Goal: Check status: Check status

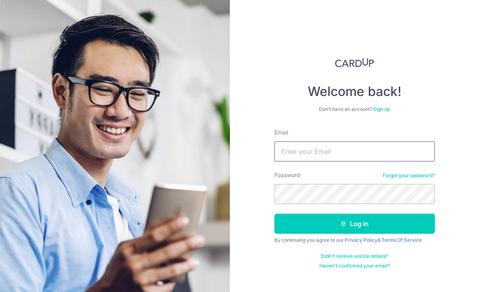
click at [330, 160] on input "Email" at bounding box center [354, 151] width 160 height 20
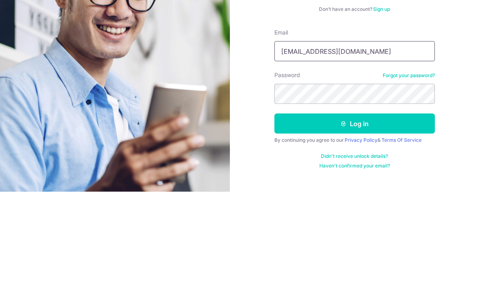
type input "[EMAIL_ADDRESS][DOMAIN_NAME]"
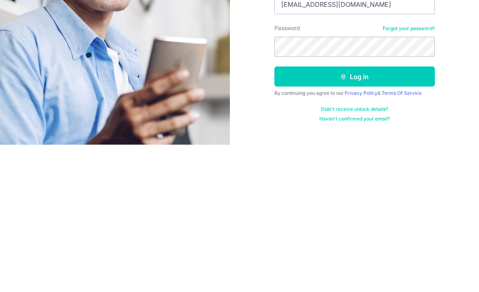
click at [398, 213] on button "Log in" at bounding box center [354, 223] width 160 height 20
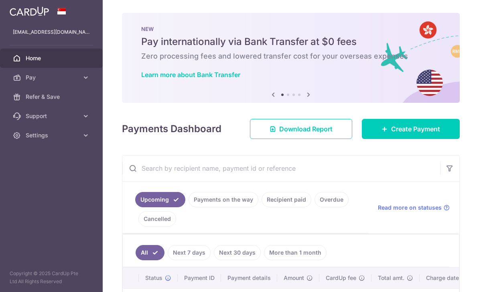
scroll to position [111, 0]
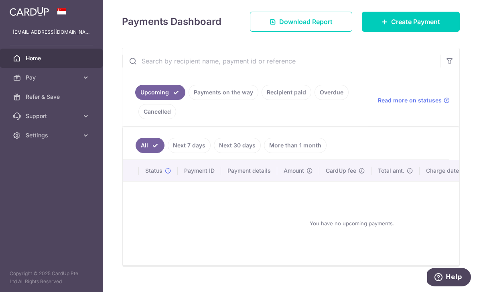
click at [189, 100] on link "Payments on the way" at bounding box center [224, 92] width 70 height 15
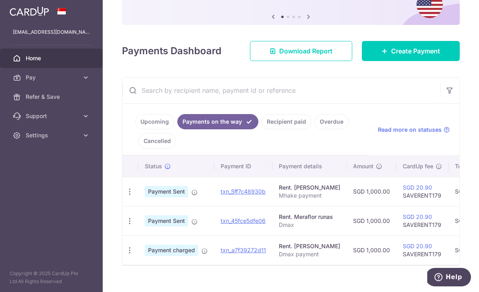
scroll to position [77, 0]
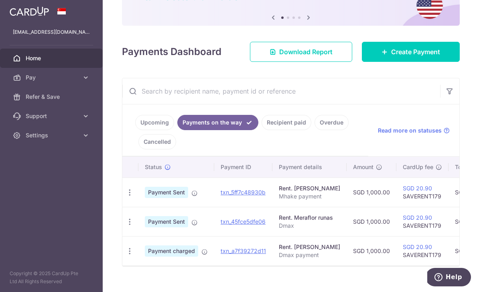
click at [126, 197] on icon "button" at bounding box center [130, 192] width 8 height 8
click at [432, 197] on div at bounding box center [239, 146] width 479 height 292
